Goal: Transaction & Acquisition: Purchase product/service

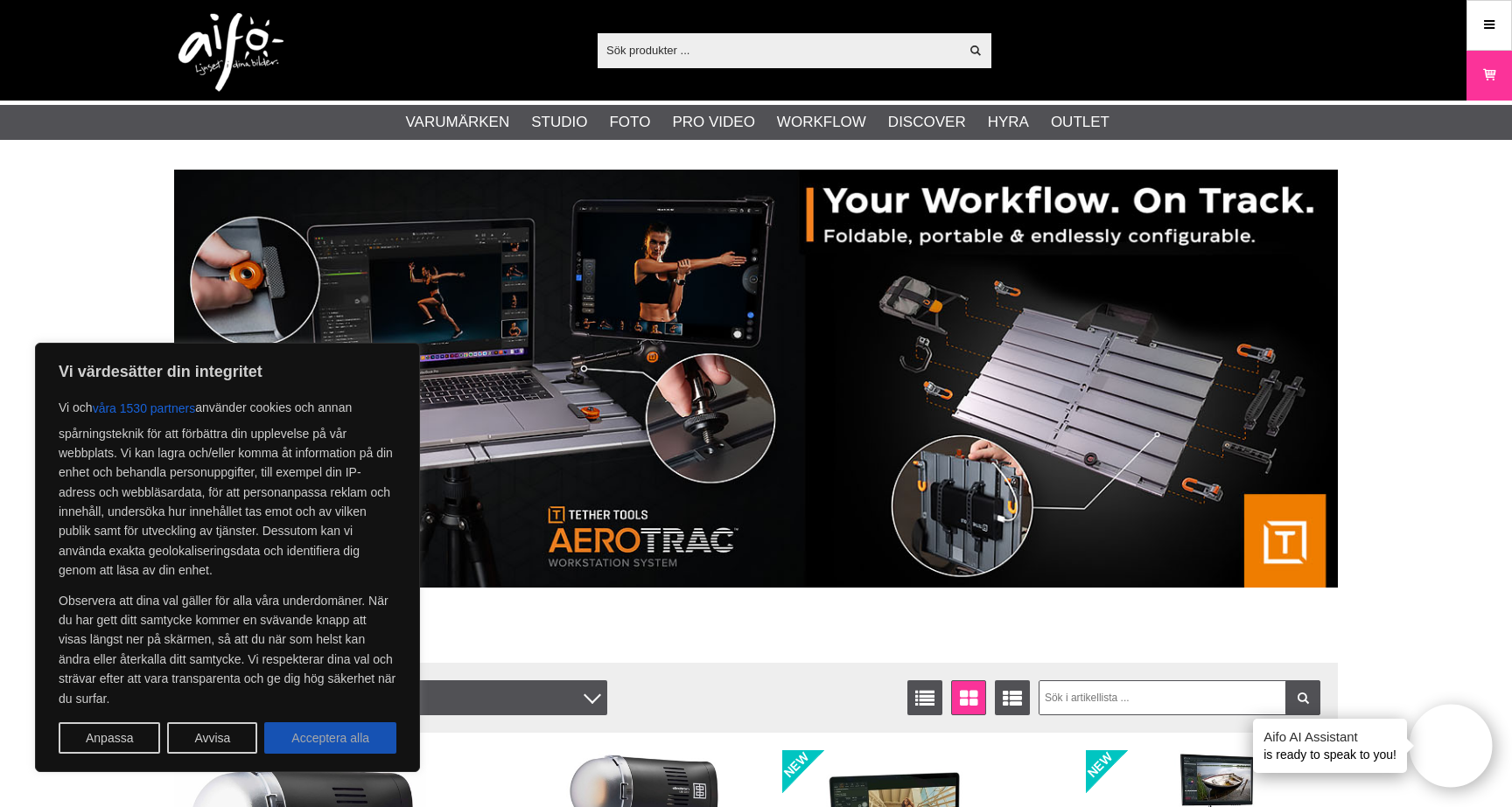
click at [307, 735] on button "Acceptera alla" at bounding box center [330, 738] width 132 height 31
checkbox input "true"
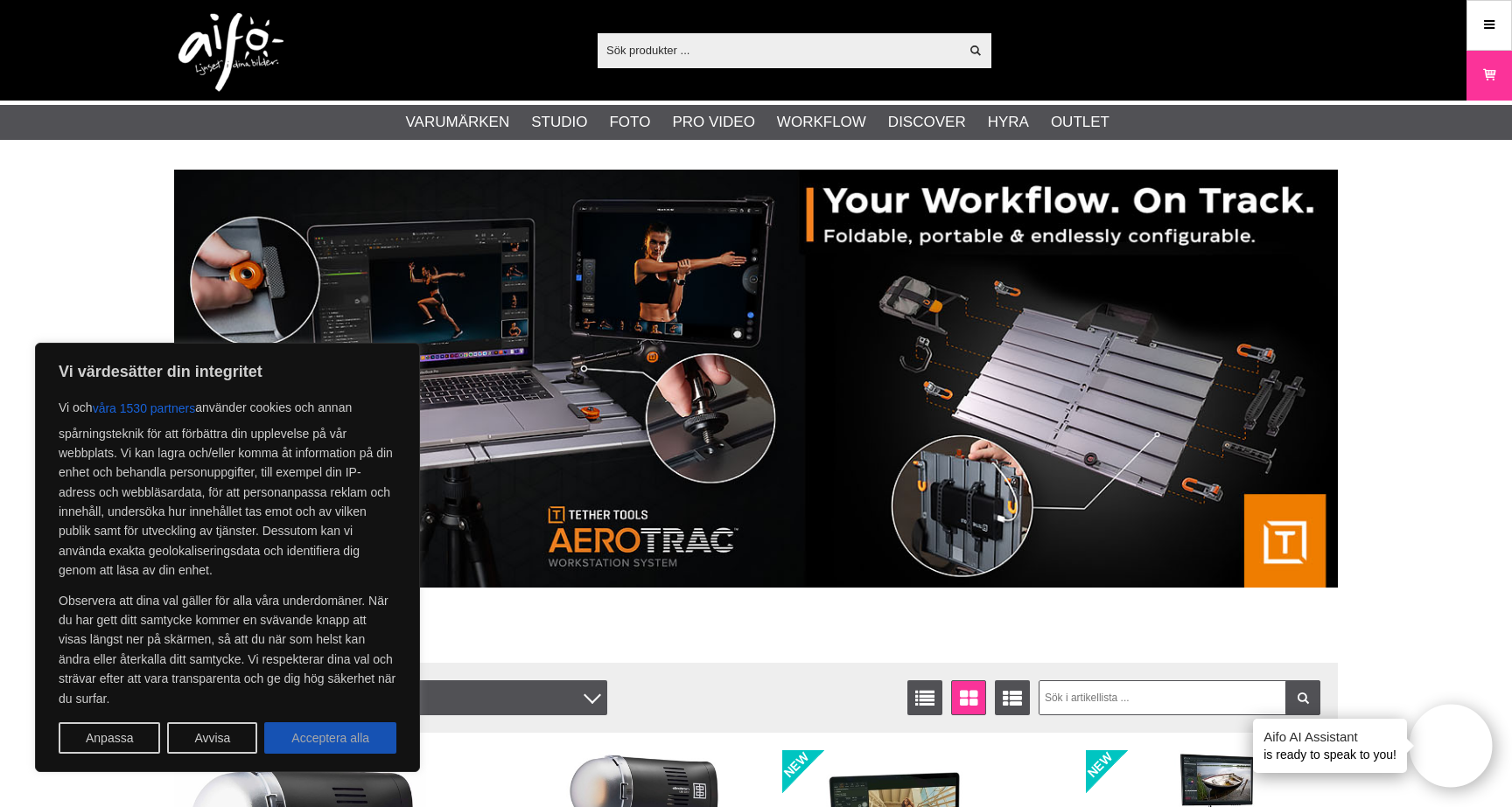
checkbox input "true"
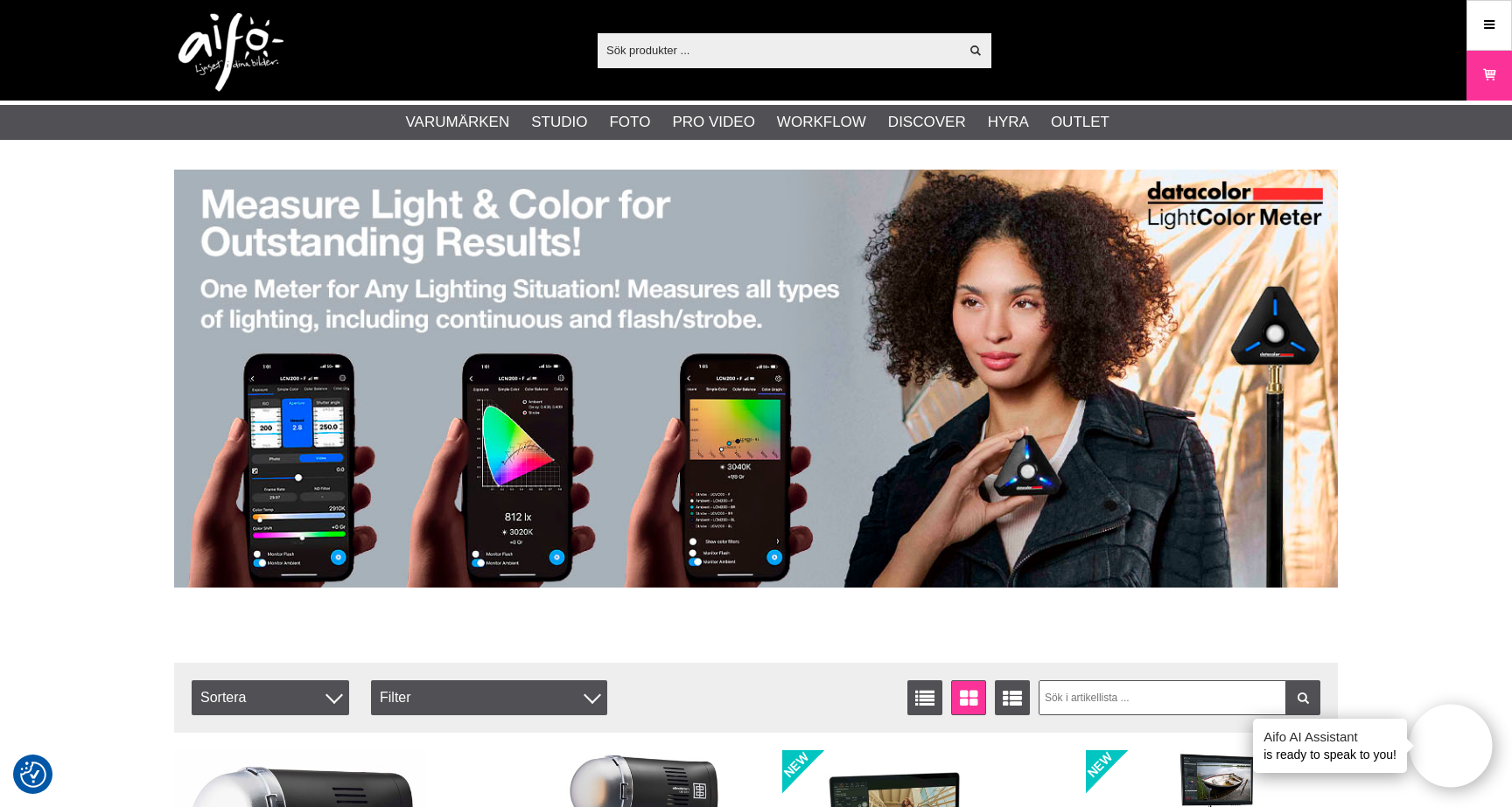
scroll to position [27, 0]
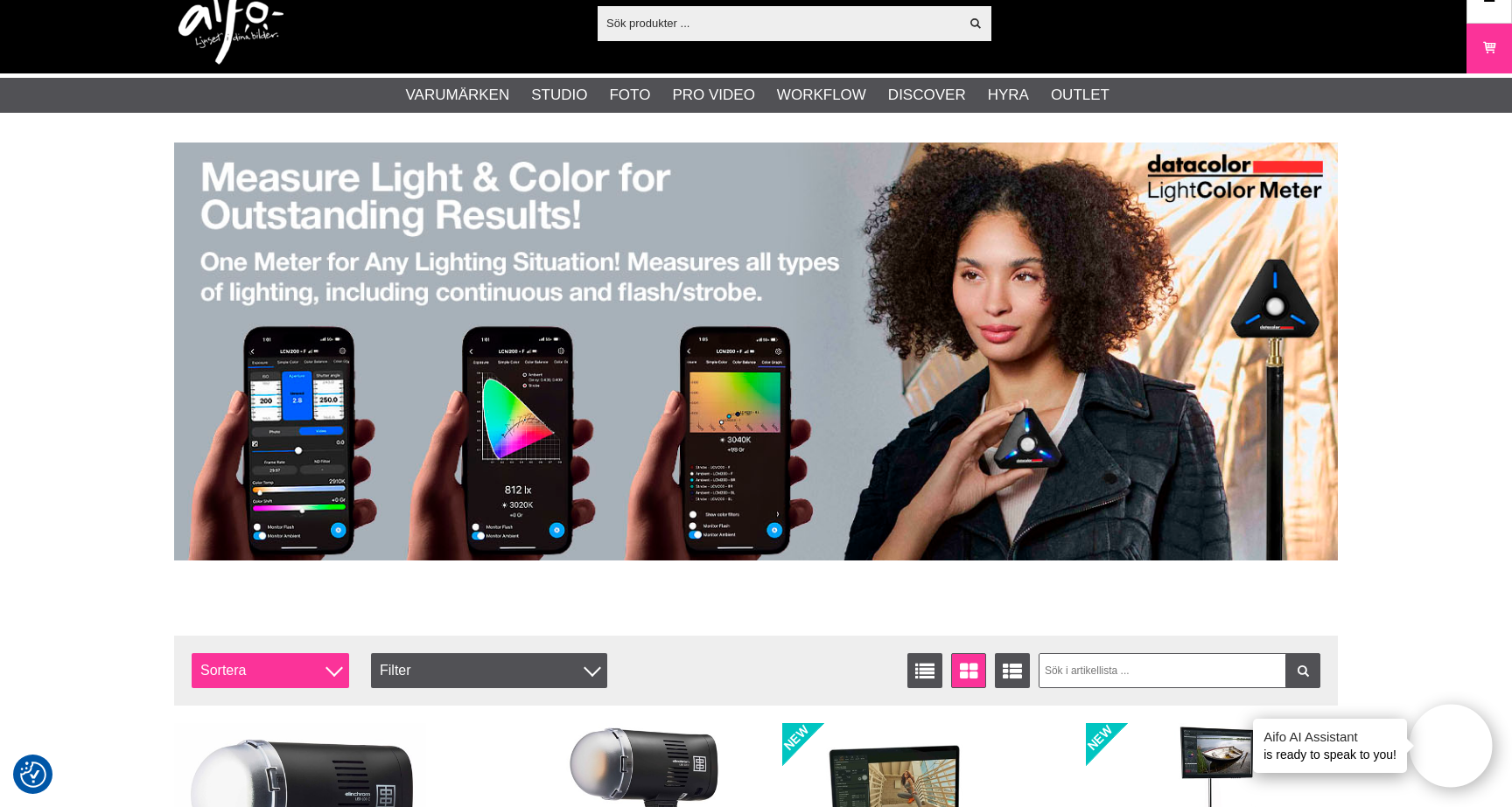
click at [309, 673] on span "Sortera" at bounding box center [270, 671] width 157 height 35
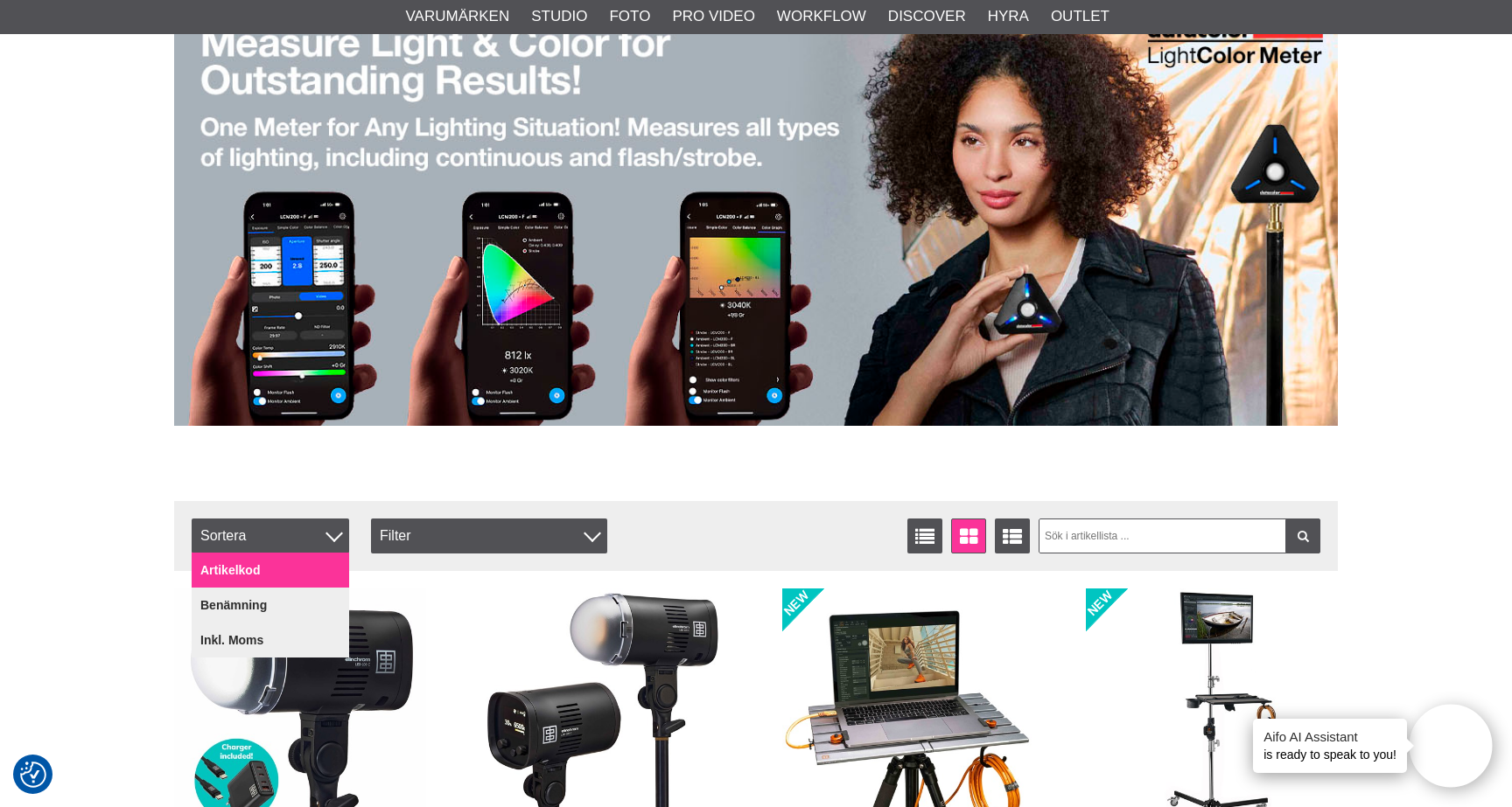
scroll to position [171, 0]
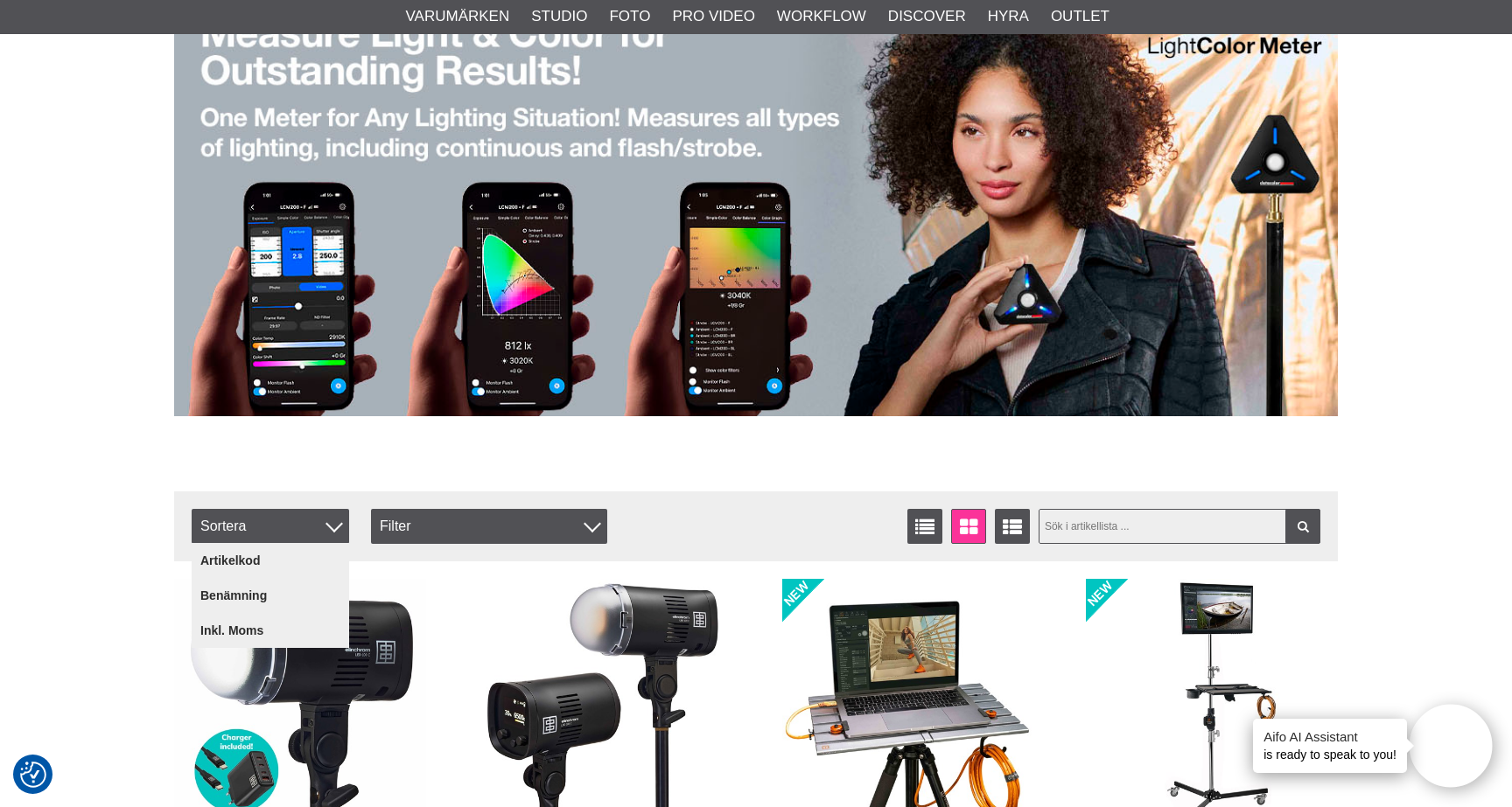
click at [1148, 523] on input "text" at bounding box center [1179, 527] width 282 height 35
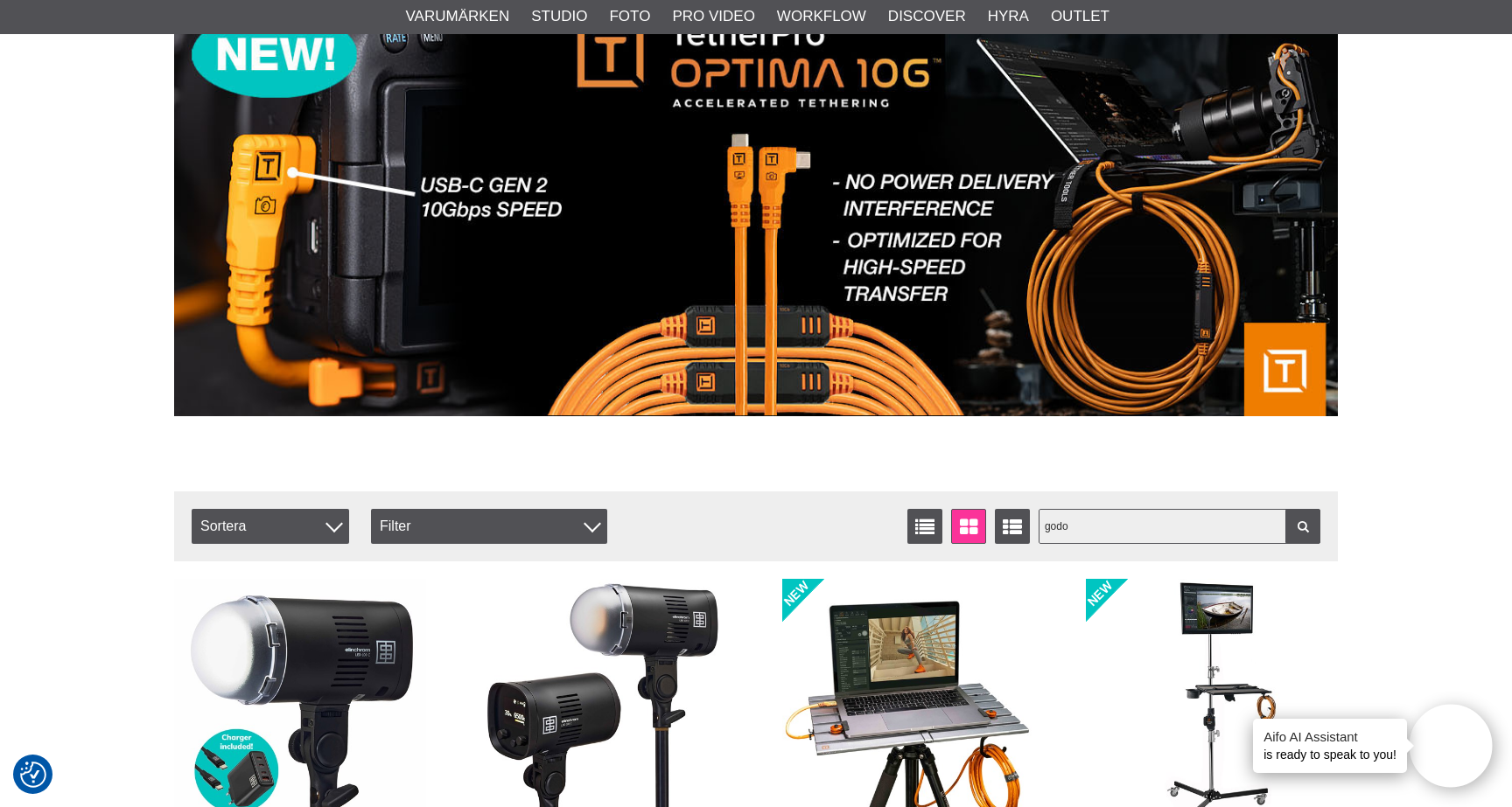
type input "godox"
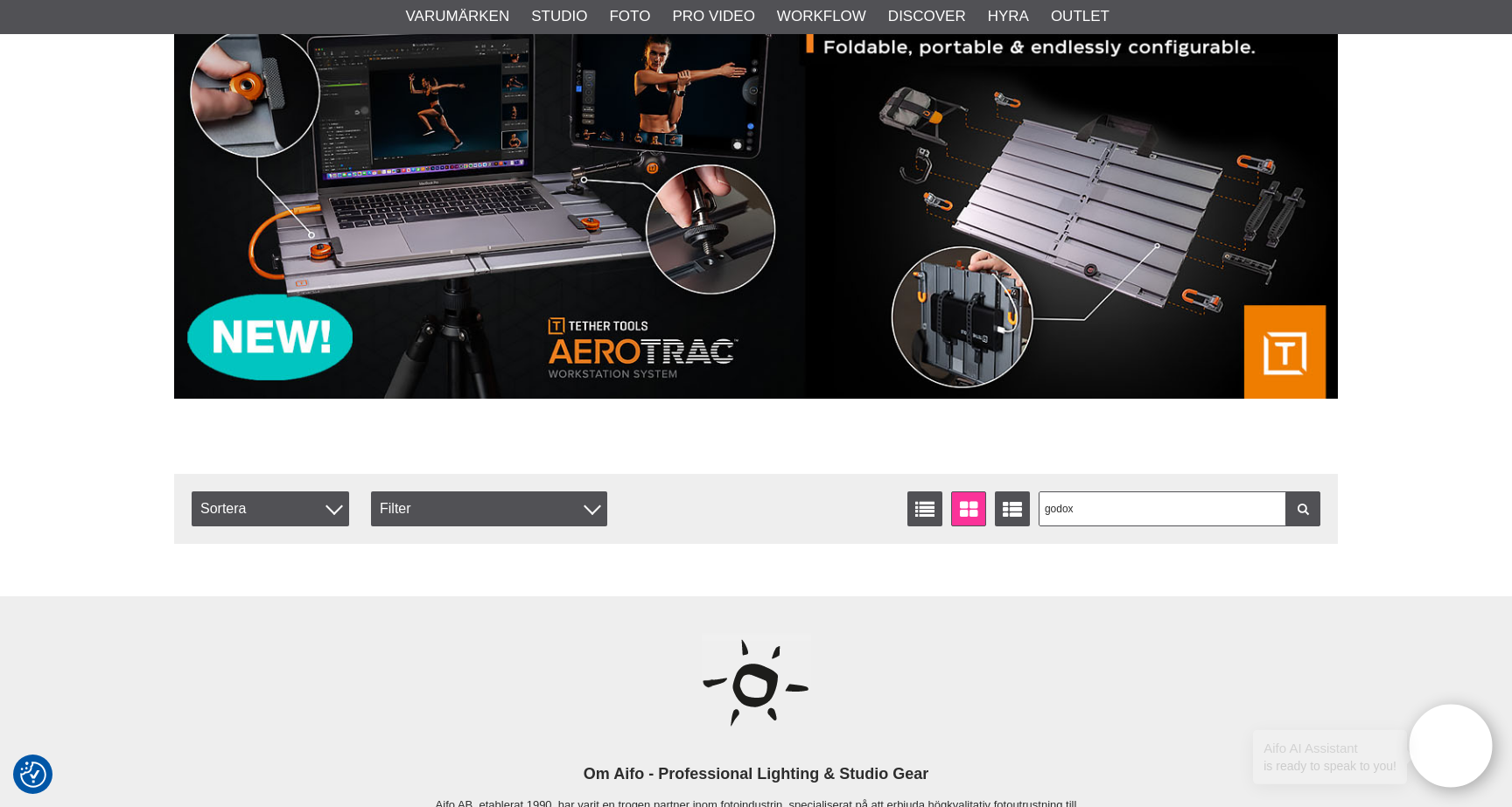
scroll to position [190, 0]
